Goal: Navigation & Orientation: Understand site structure

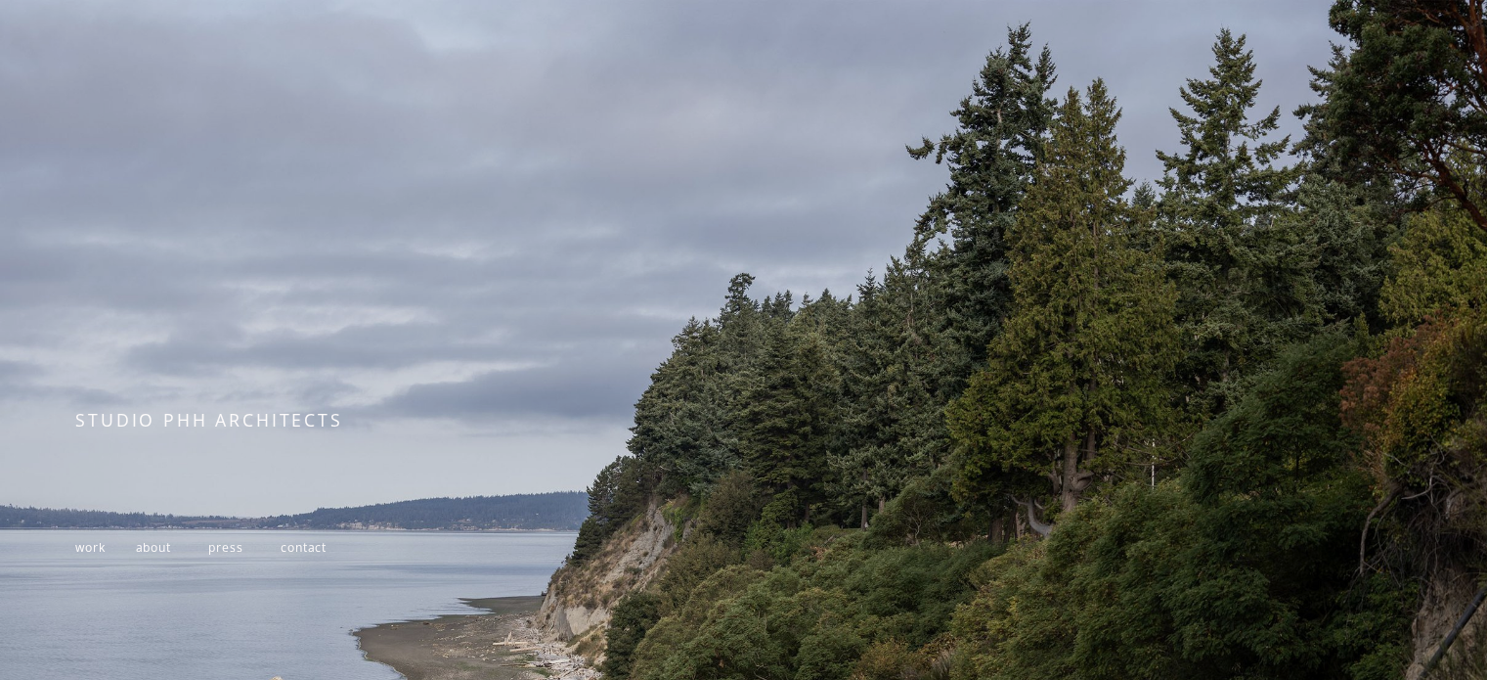
click at [97, 553] on span "work" at bounding box center [89, 547] width 29 height 17
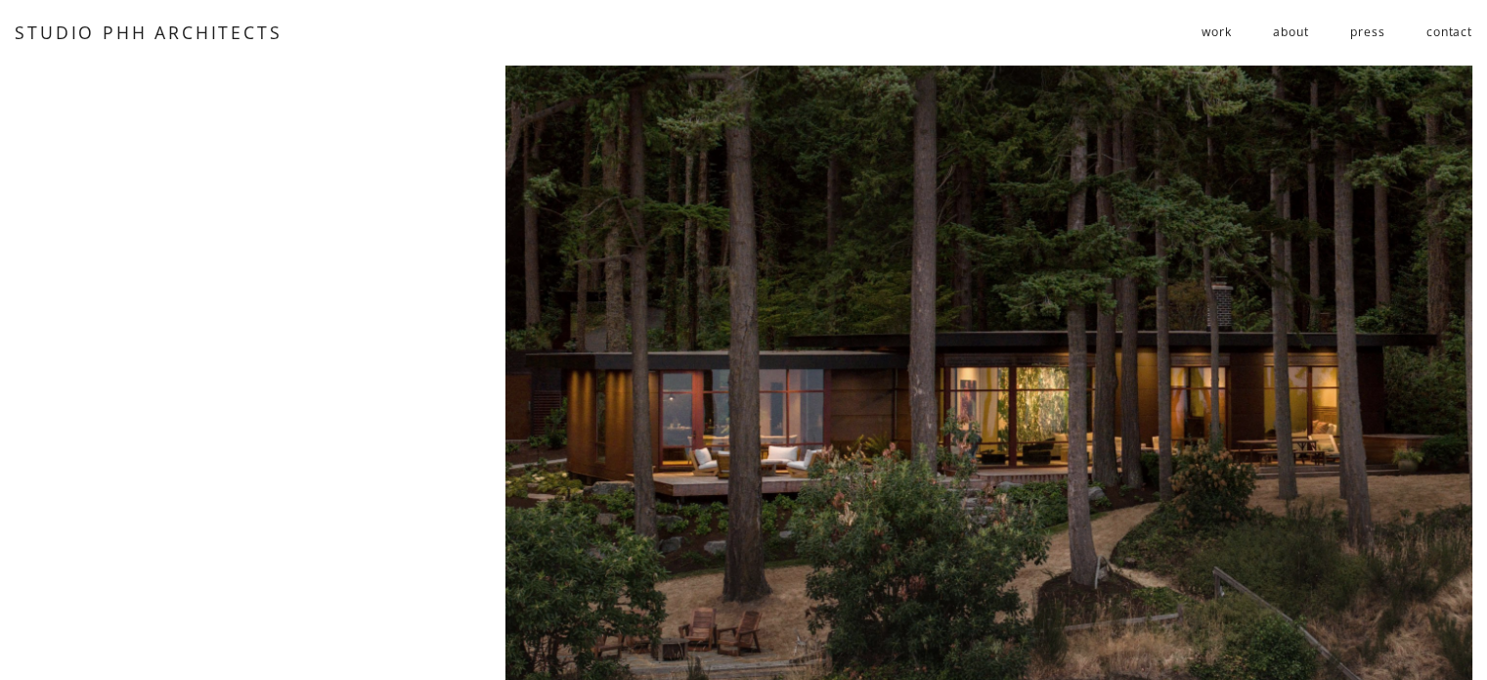
click at [0, 0] on span "residential" at bounding box center [0, 0] width 0 height 0
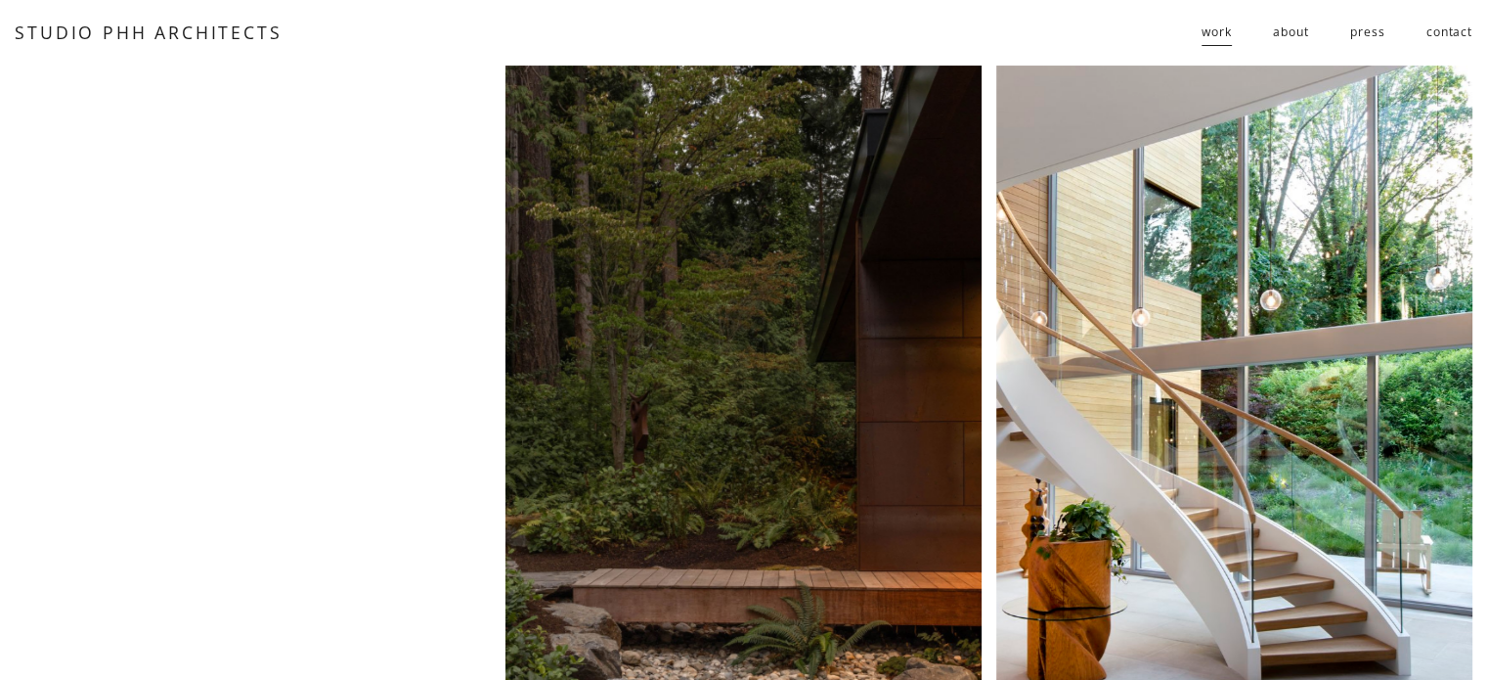
click at [800, 211] on div at bounding box center [743, 388] width 476 height 645
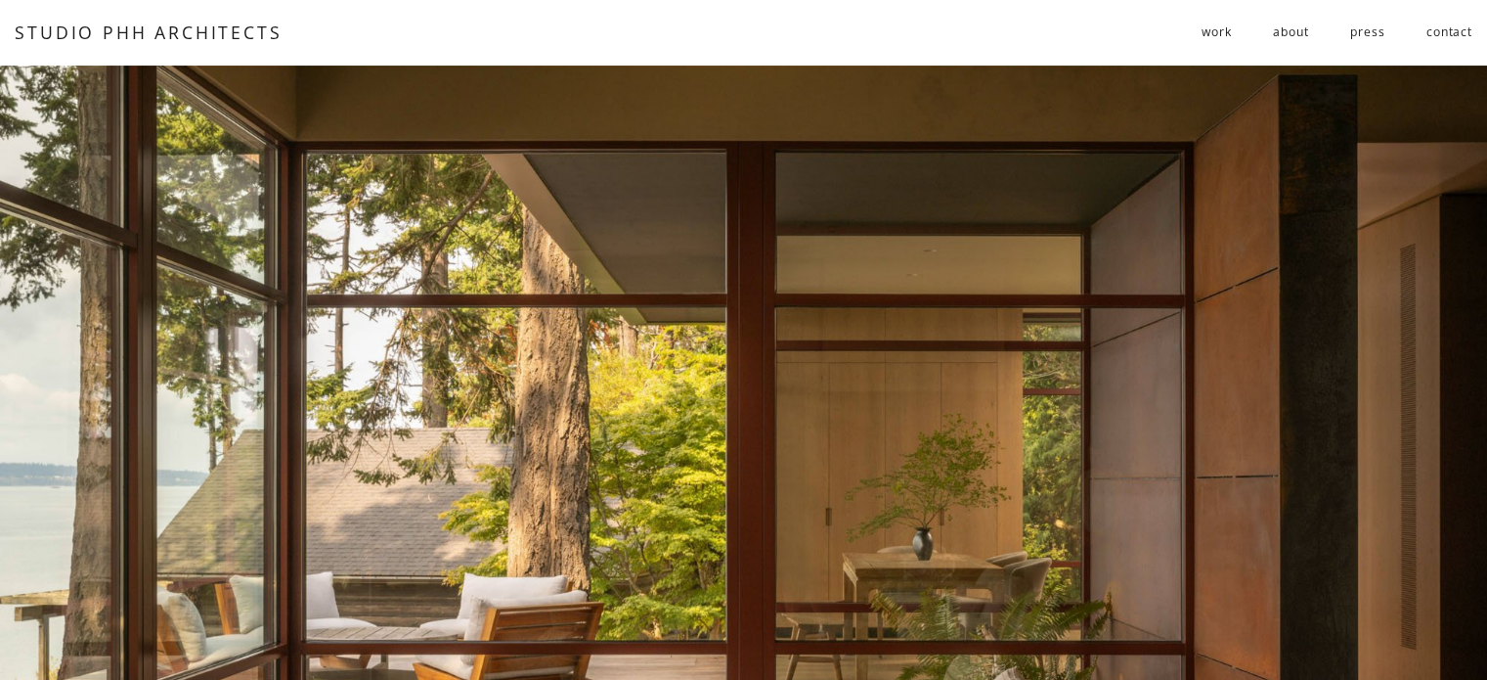
click at [1296, 36] on link "about" at bounding box center [1290, 33] width 35 height 32
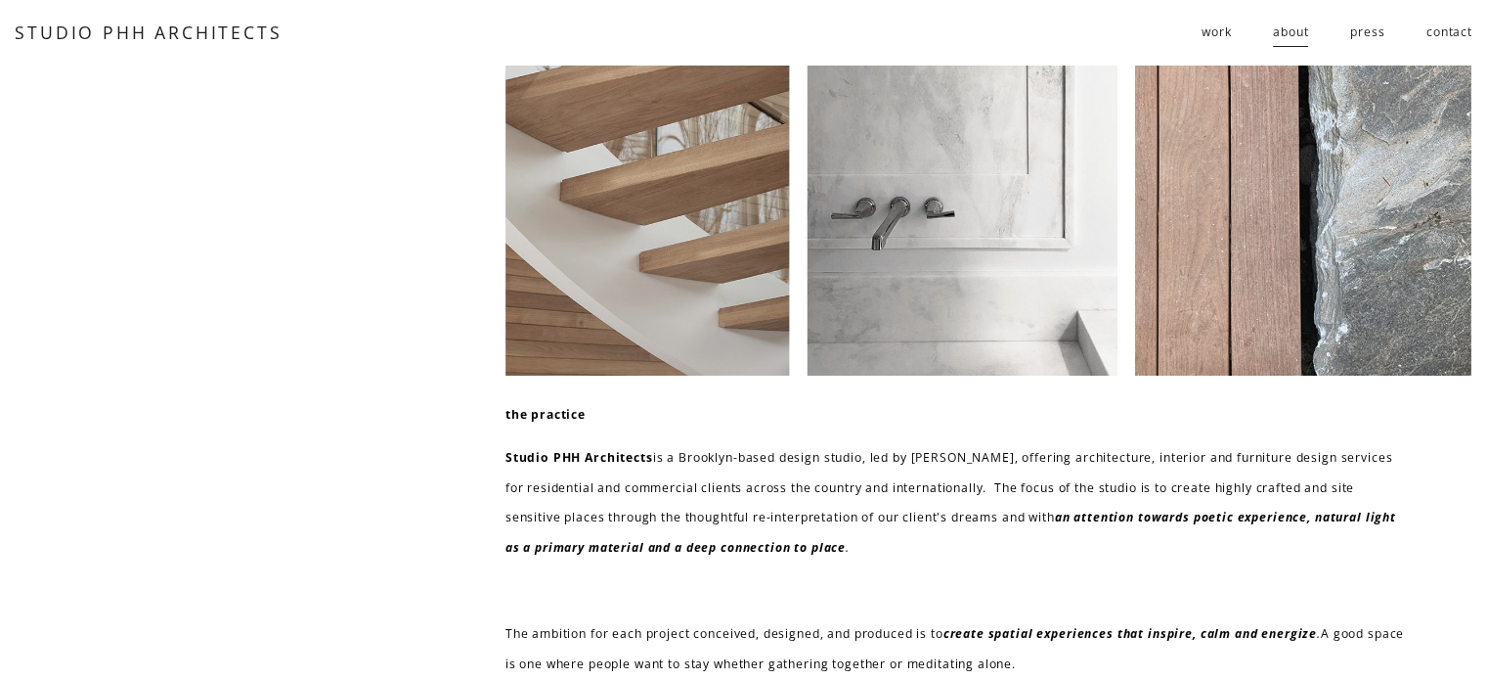
drag, startPoint x: 1377, startPoint y: 42, endPoint x: 1405, endPoint y: 42, distance: 28.4
click at [1377, 42] on link "press" at bounding box center [1367, 33] width 34 height 32
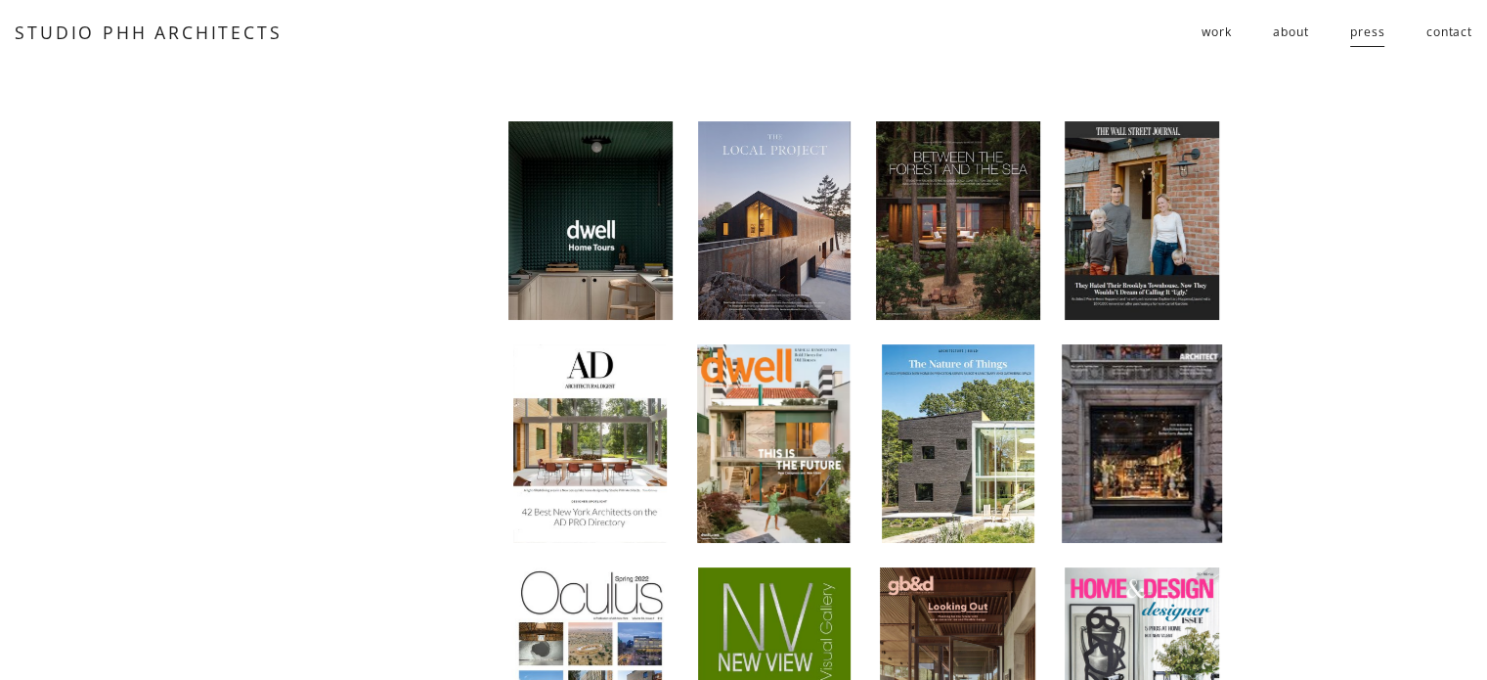
click at [1463, 42] on link "contact" at bounding box center [1450, 33] width 46 height 32
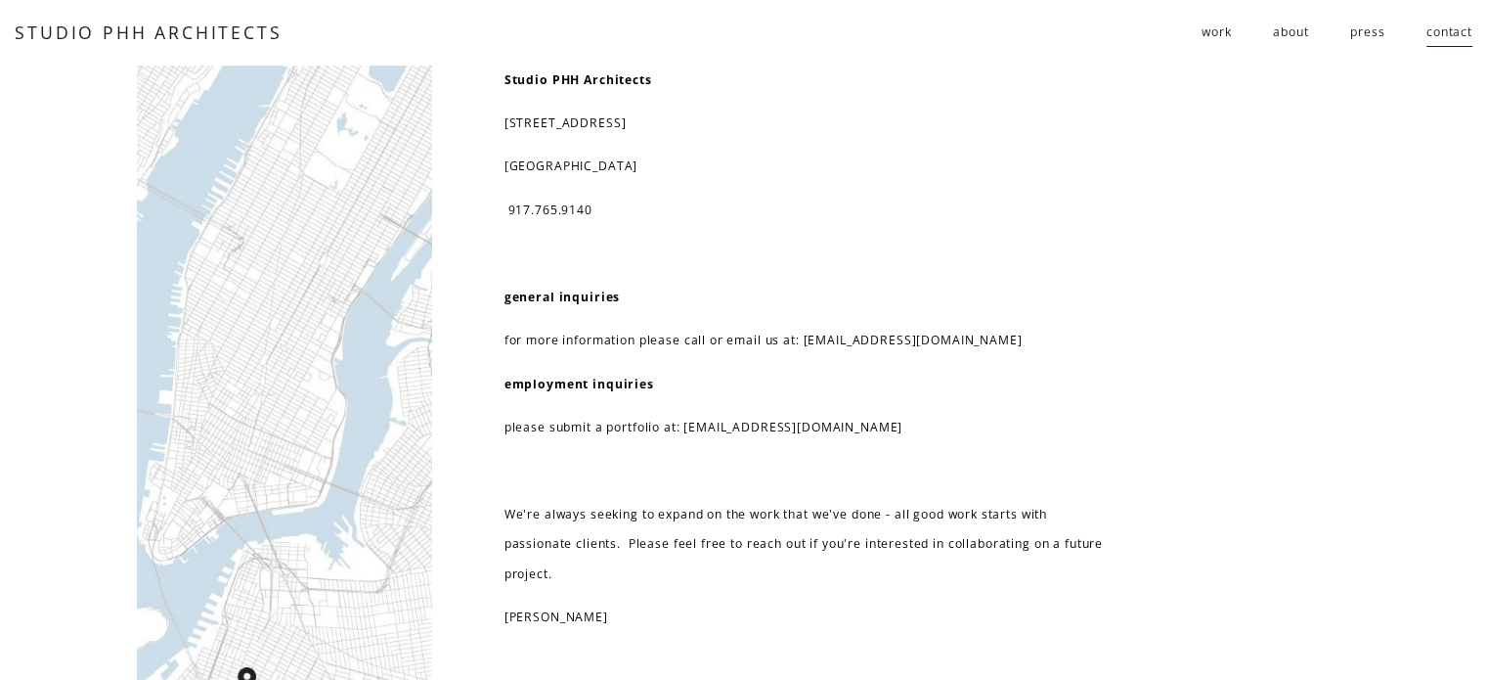
click at [1402, 44] on nav "work residential public follies about press contact" at bounding box center [1337, 33] width 271 height 32
click at [1364, 44] on link "press" at bounding box center [1367, 33] width 34 height 32
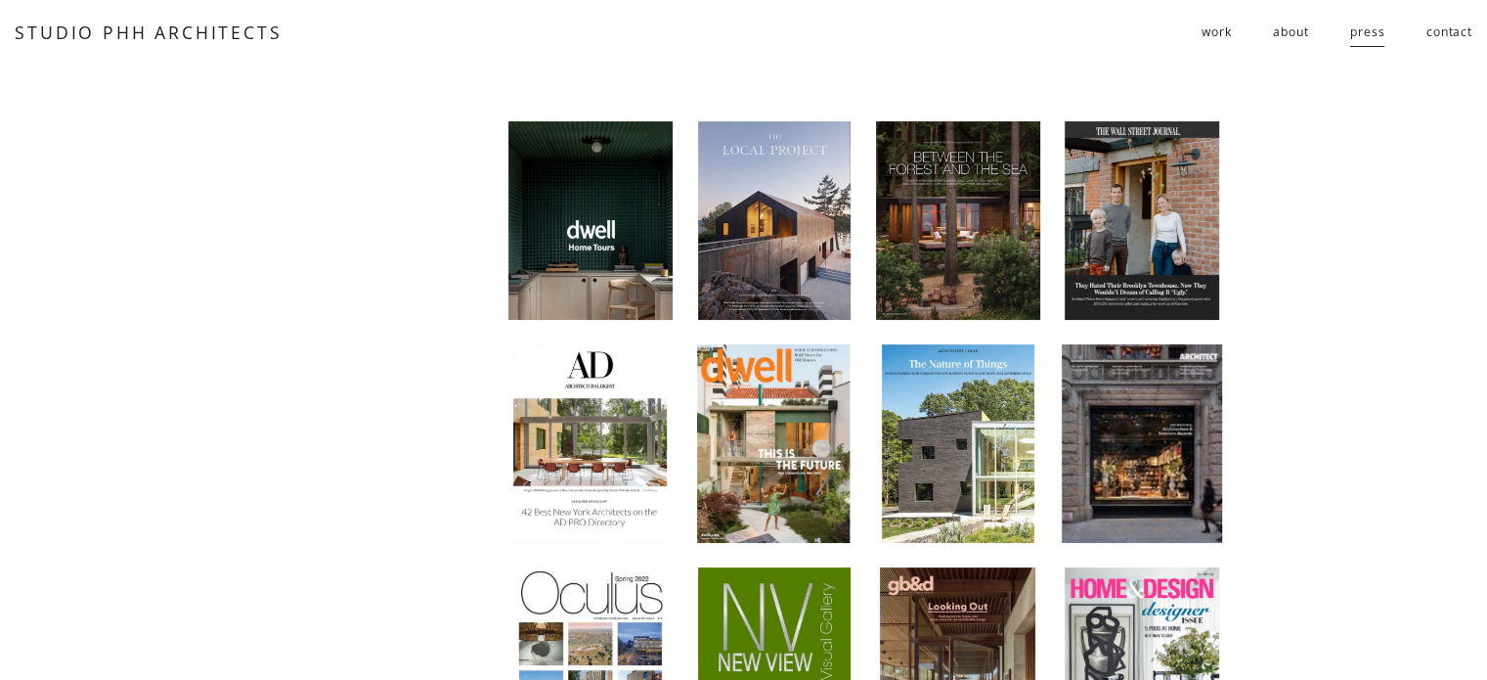
click at [1136, 195] on div at bounding box center [1141, 220] width 155 height 198
click at [1205, 31] on span "work" at bounding box center [1216, 32] width 29 height 29
click at [0, 0] on span "residential" at bounding box center [0, 0] width 0 height 0
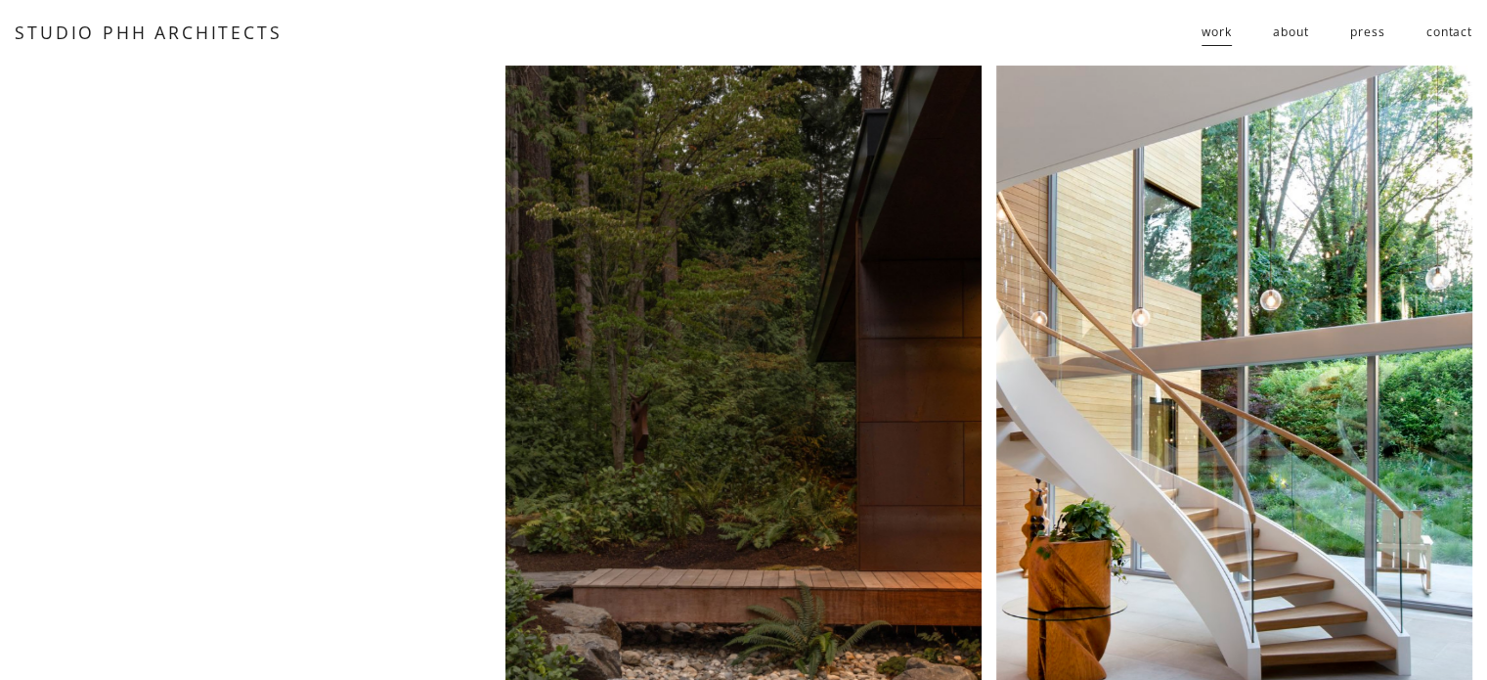
click at [1275, 32] on link "about" at bounding box center [1290, 33] width 35 height 32
